Goal: Check status: Check status

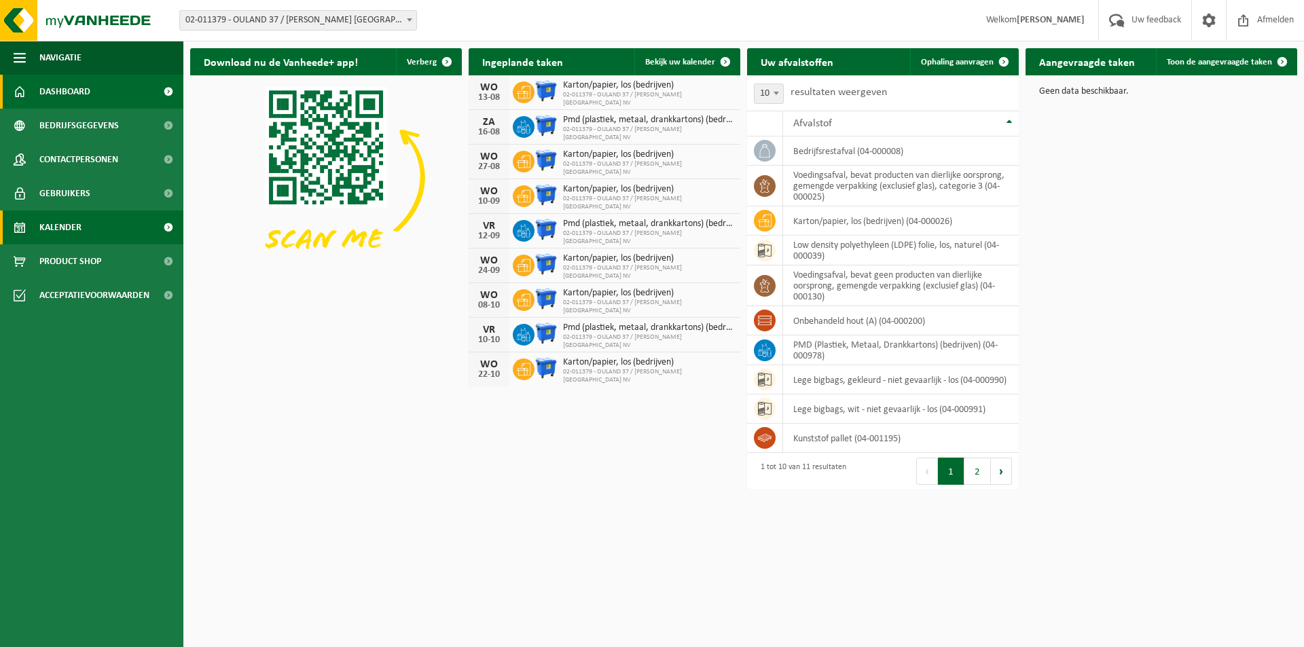
click at [69, 223] on span "Kalender" at bounding box center [60, 228] width 42 height 34
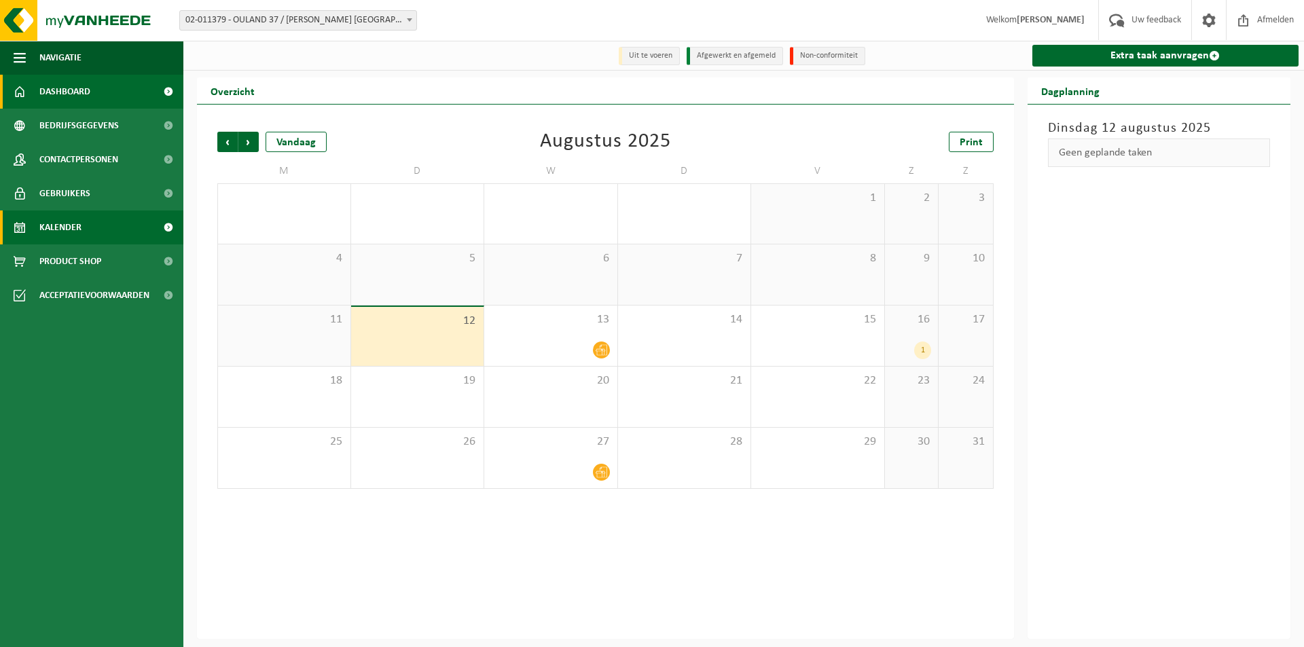
click at [69, 83] on span "Dashboard" at bounding box center [64, 92] width 51 height 34
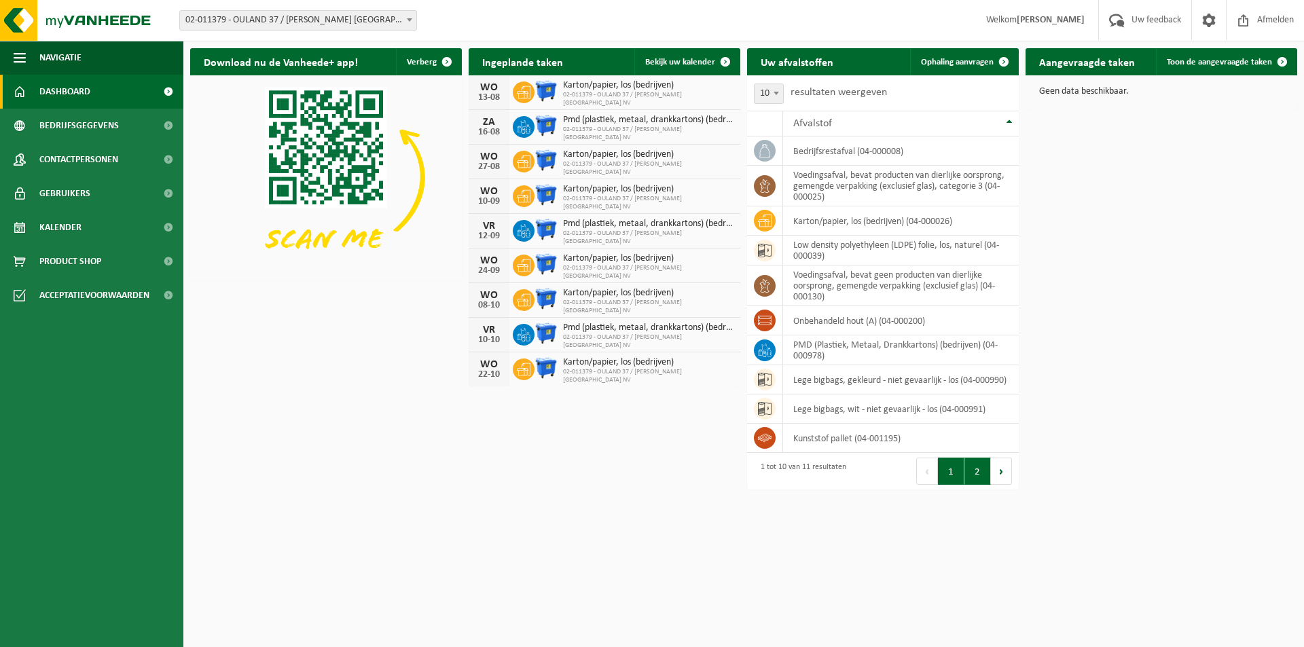
click at [971, 469] on button "2" at bounding box center [978, 471] width 26 height 27
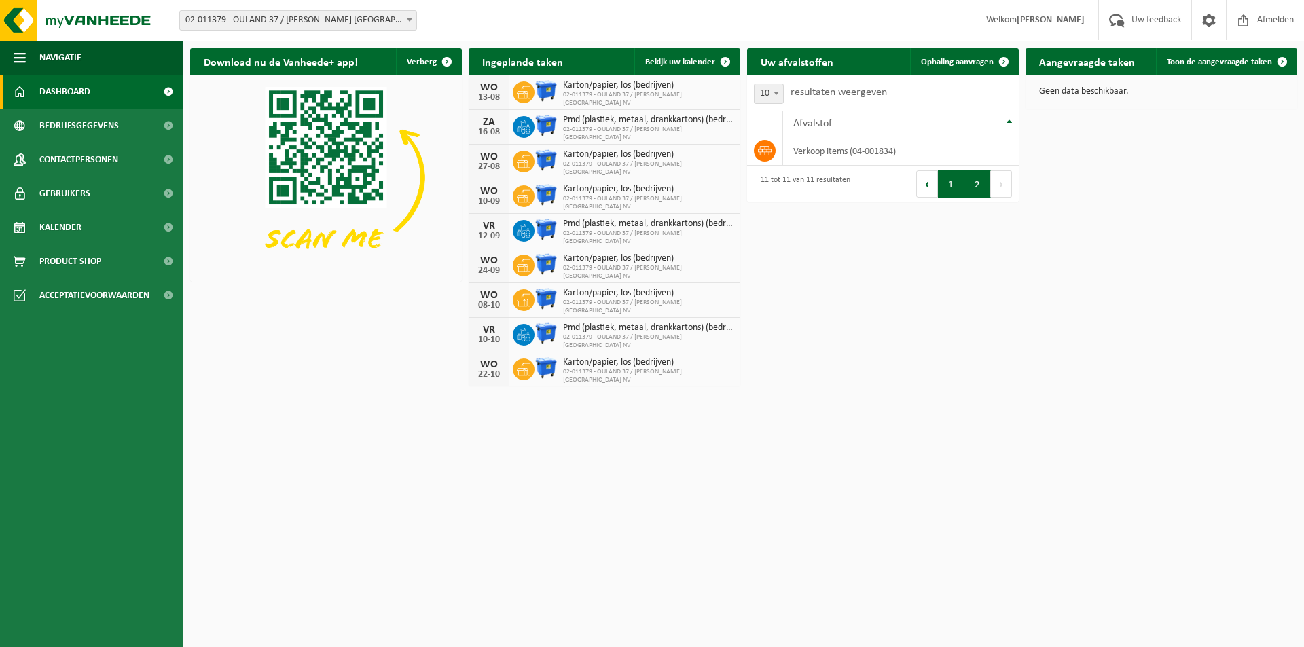
click at [944, 187] on button "1" at bounding box center [951, 184] width 26 height 27
